Goal: Task Accomplishment & Management: Complete application form

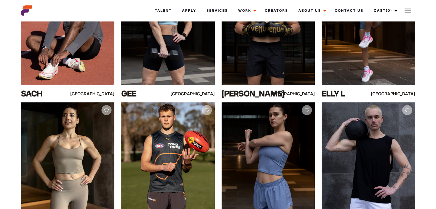
scroll to position [344, 0]
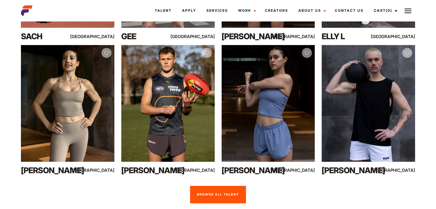
click at [218, 186] on link "Browse all talent" at bounding box center [218, 195] width 56 height 18
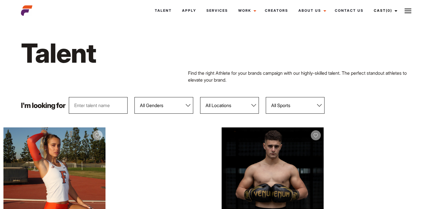
click at [228, 105] on select "All Locations Adelaide Brisbane Darwin Gold Coast Melbourne Perth Sunshine Coas…" at bounding box center [229, 105] width 59 height 17
click at [155, 106] on select "All Genders Female Male" at bounding box center [163, 105] width 59 height 17
select select "104"
click at [134, 97] on select "All Genders Female Male" at bounding box center [163, 105] width 59 height 17
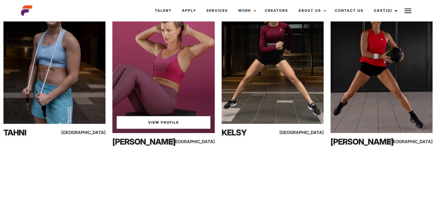
scroll to position [1176, 0]
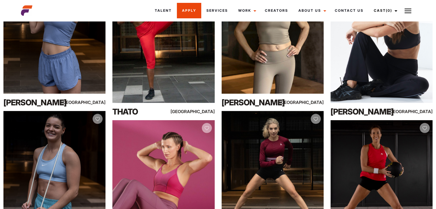
click at [191, 8] on link "Apply" at bounding box center [189, 10] width 24 height 15
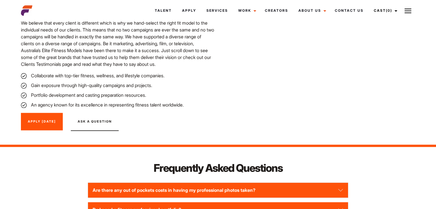
scroll to position [717, 0]
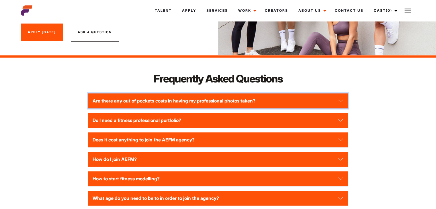
click at [340, 98] on button "Are there any out of pockets costs in having my professional photos taken?" at bounding box center [218, 100] width 260 height 15
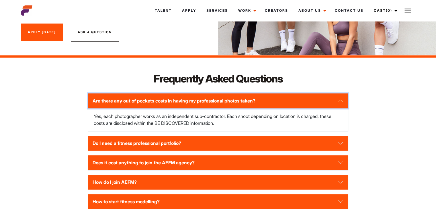
scroll to position [774, 0]
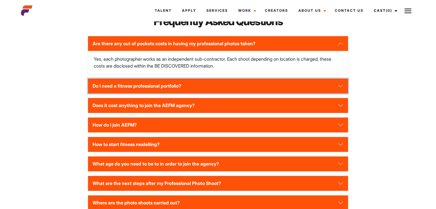
click at [200, 86] on button "Do I need a fitness professional portfolio?" at bounding box center [218, 86] width 260 height 15
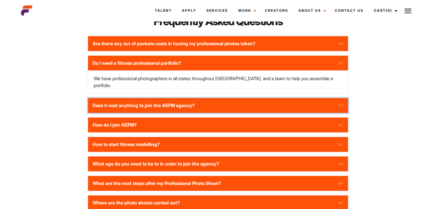
click at [192, 98] on button "Does it cost anything to join the AEFM agency?" at bounding box center [218, 105] width 260 height 15
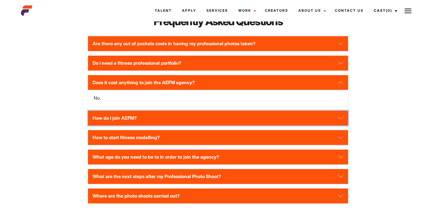
drag, startPoint x: 182, startPoint y: 121, endPoint x: 225, endPoint y: 138, distance: 45.8
click at [182, 121] on button "How do I join AEFM?" at bounding box center [218, 118] width 260 height 15
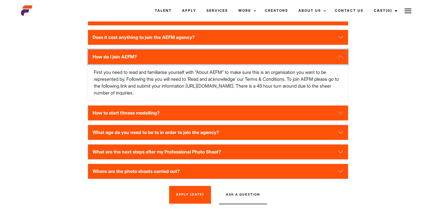
scroll to position [832, 0]
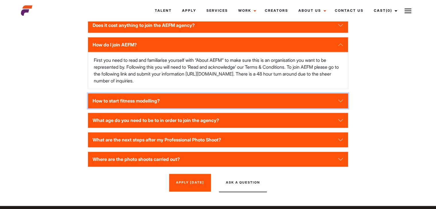
click at [182, 99] on button "How to start fitness modelling?" at bounding box center [218, 100] width 260 height 15
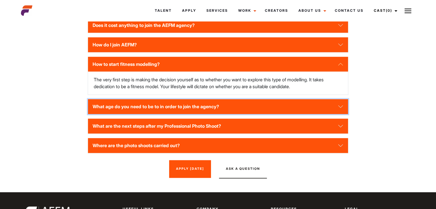
click at [232, 104] on button "What age do you need to be to in order to join the agency?" at bounding box center [218, 106] width 260 height 15
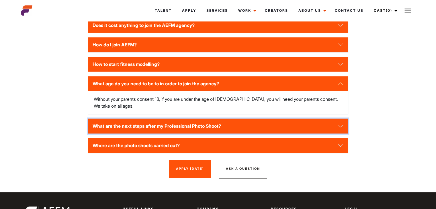
click at [221, 119] on button "What are the next steps after my Professional Photo Shoot?" at bounding box center [218, 126] width 260 height 15
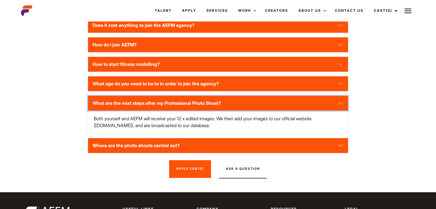
scroll to position [860, 0]
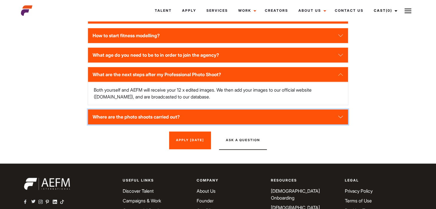
click at [325, 118] on button "Where are the photo shoots carried out?" at bounding box center [218, 117] width 260 height 15
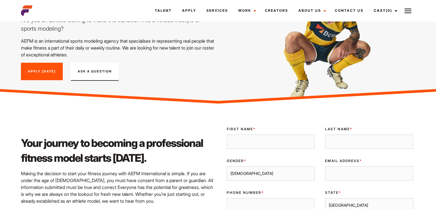
scroll to position [57, 0]
click at [258, 135] on input "First Name *" at bounding box center [271, 142] width 88 height 14
type input "Alexis"
type input "Kelleher"
type input "alexis.m.kelleher@gmail.com"
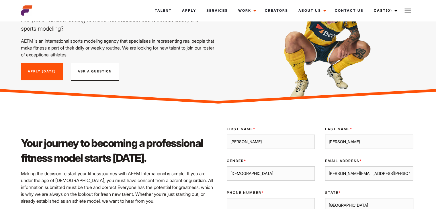
type input "0431181113"
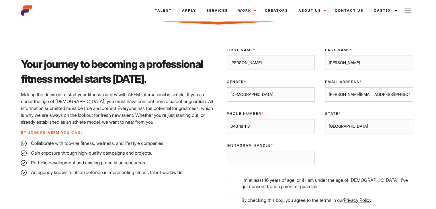
scroll to position [143, 0]
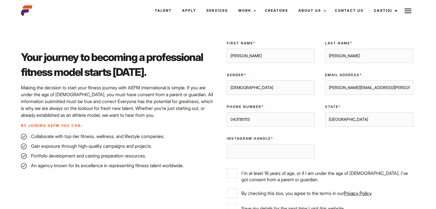
click at [244, 87] on select "Male Female" at bounding box center [271, 88] width 88 height 14
select select "female"
click at [227, 81] on select "Male Female" at bounding box center [271, 88] width 88 height 14
click at [346, 118] on select "Sydney Melbourne Brisbane Gold Coast Adelaide Perth Darwin Queensland Tasmania …" at bounding box center [369, 119] width 88 height 14
select select "Melbourne"
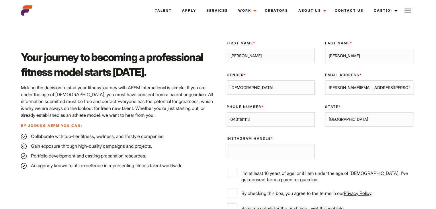
click at [325, 112] on select "Sydney Melbourne Brisbane Gold Coast Adelaide Perth Darwin Queensland Tasmania …" at bounding box center [369, 119] width 88 height 14
click at [291, 150] on input "Instagram Handle *" at bounding box center [271, 151] width 88 height 14
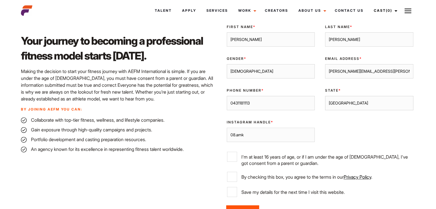
scroll to position [172, 0]
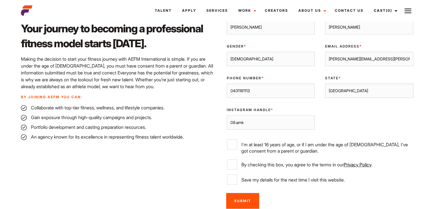
type input "08.amk"
click at [234, 145] on input "I'm at least 16 years of age, or if I am under the age of 18, I've got consent …" at bounding box center [232, 145] width 10 height 10
checkbox input "true"
click at [232, 164] on input "By checking this box, you agree to the terms in our Privacy Policy ." at bounding box center [232, 165] width 10 height 10
checkbox input "true"
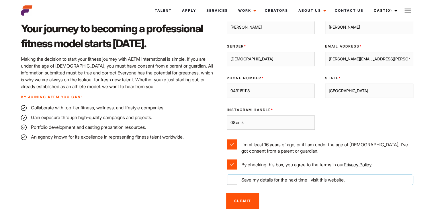
click at [232, 181] on input "Save my details for the next time I visit this website." at bounding box center [232, 180] width 10 height 10
checkbox input "true"
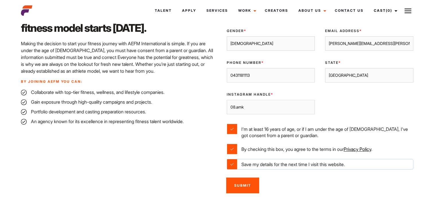
scroll to position [201, 0]
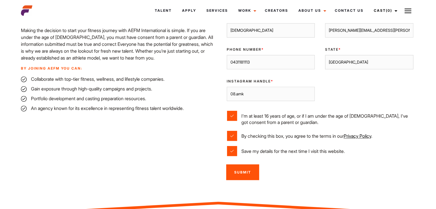
click at [245, 171] on input "Submit" at bounding box center [242, 173] width 33 height 16
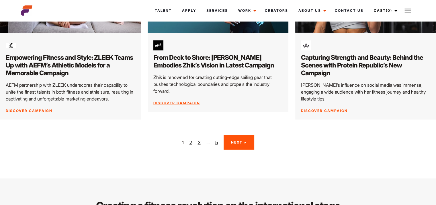
scroll to position [889, 0]
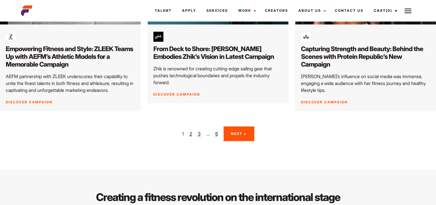
click at [237, 126] on link "Next »" at bounding box center [239, 133] width 31 height 15
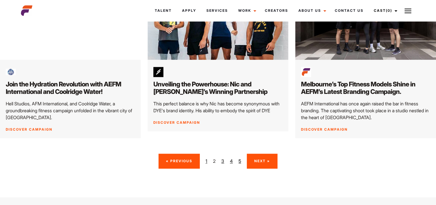
scroll to position [860, 0]
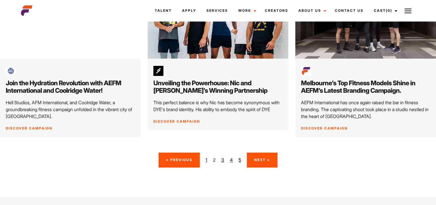
click at [265, 152] on link "Next »" at bounding box center [262, 159] width 31 height 15
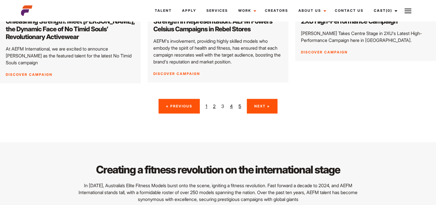
scroll to position [918, 0]
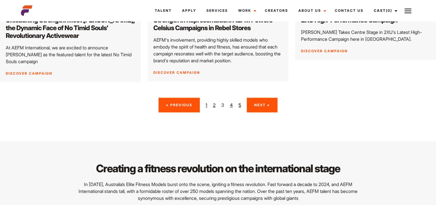
click at [260, 98] on link "Next »" at bounding box center [262, 105] width 31 height 15
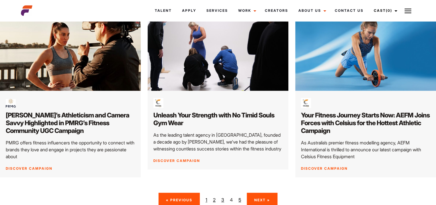
scroll to position [918, 0]
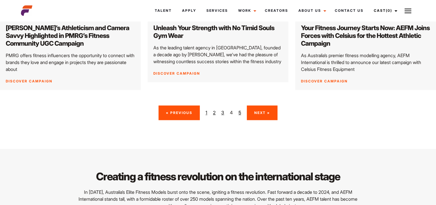
click at [266, 105] on link "Next »" at bounding box center [262, 112] width 31 height 15
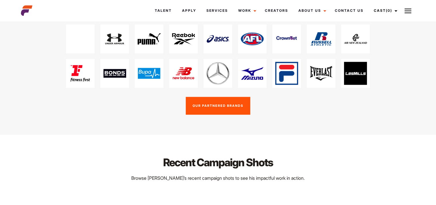
scroll to position [1032, 0]
